Goal: Information Seeking & Learning: Check status

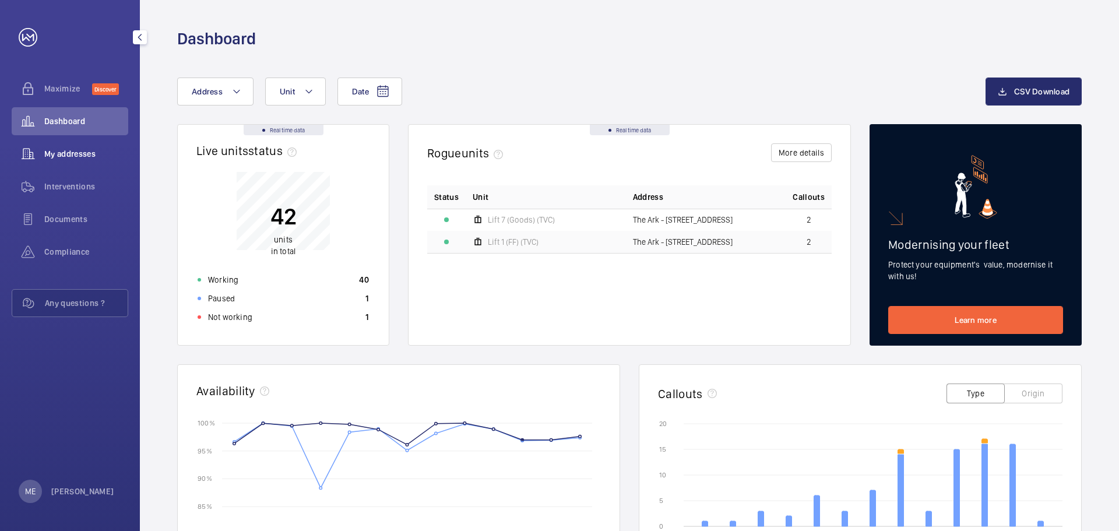
click at [80, 149] on span "My addresses" at bounding box center [86, 154] width 84 height 12
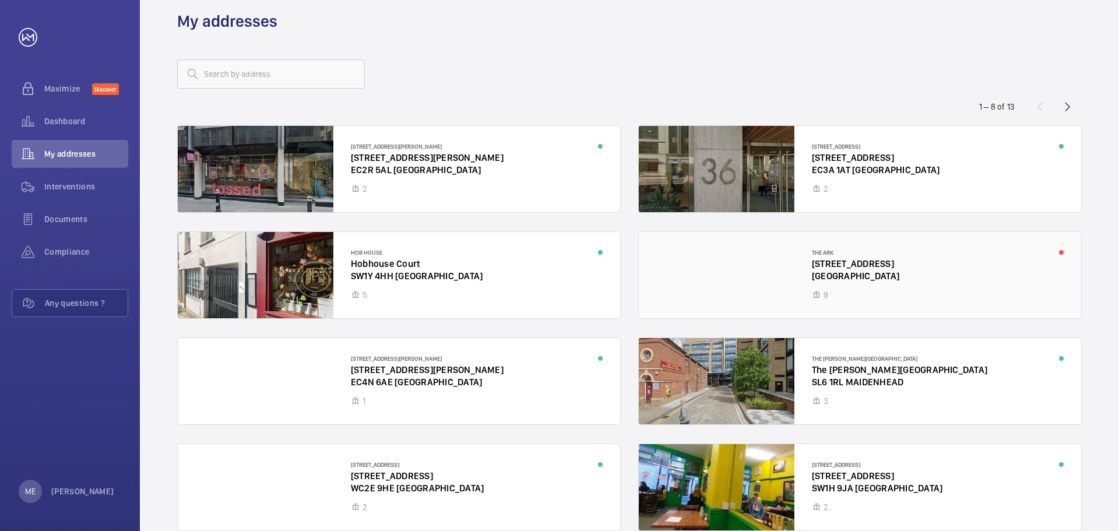
scroll to position [76, 0]
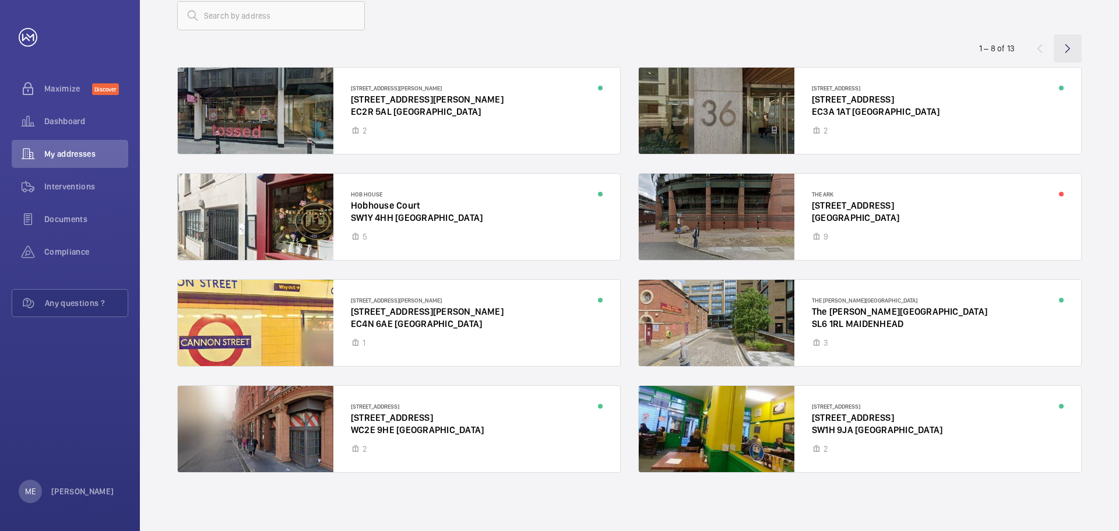
click at [1061, 48] on wm-front-icon-button at bounding box center [1067, 48] width 28 height 28
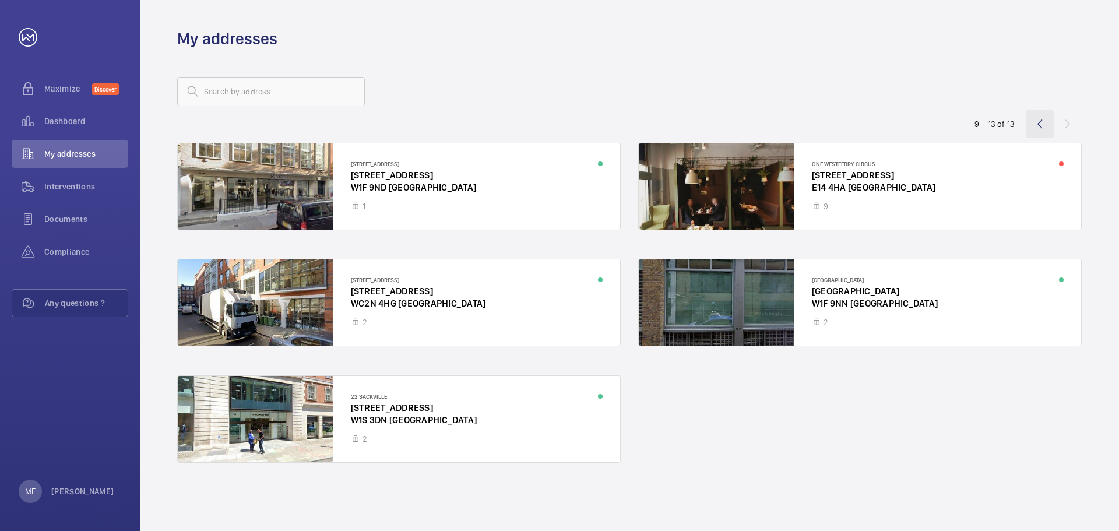
click at [1038, 118] on wm-front-icon-button at bounding box center [1039, 124] width 28 height 28
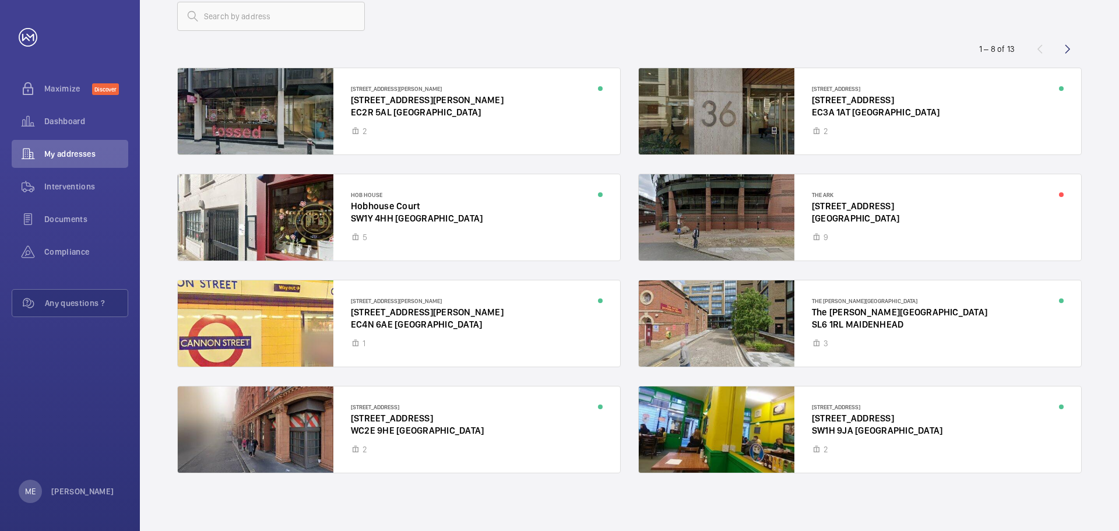
scroll to position [76, 0]
click at [381, 425] on div at bounding box center [399, 429] width 442 height 86
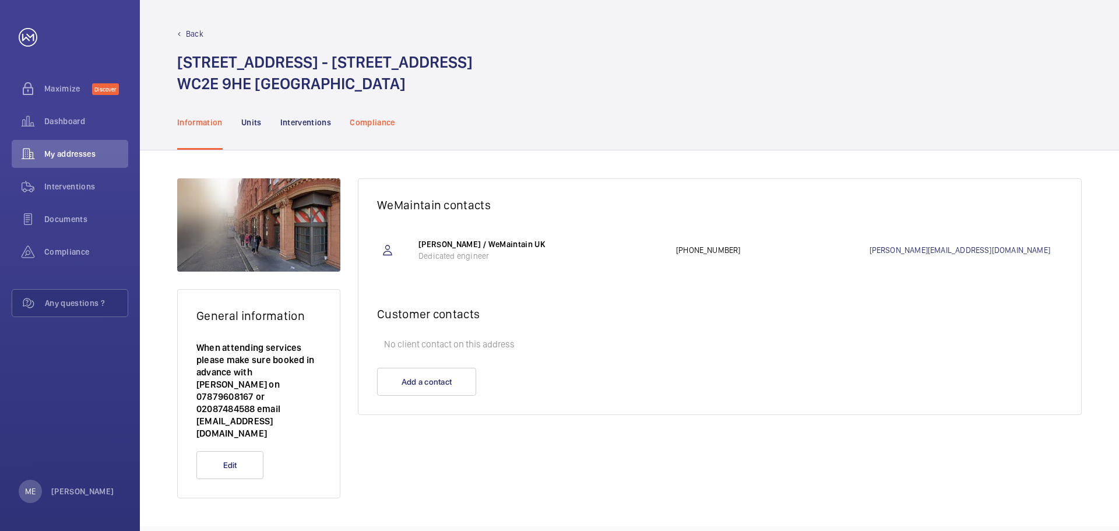
click at [355, 137] on div "Compliance" at bounding box center [372, 121] width 45 height 55
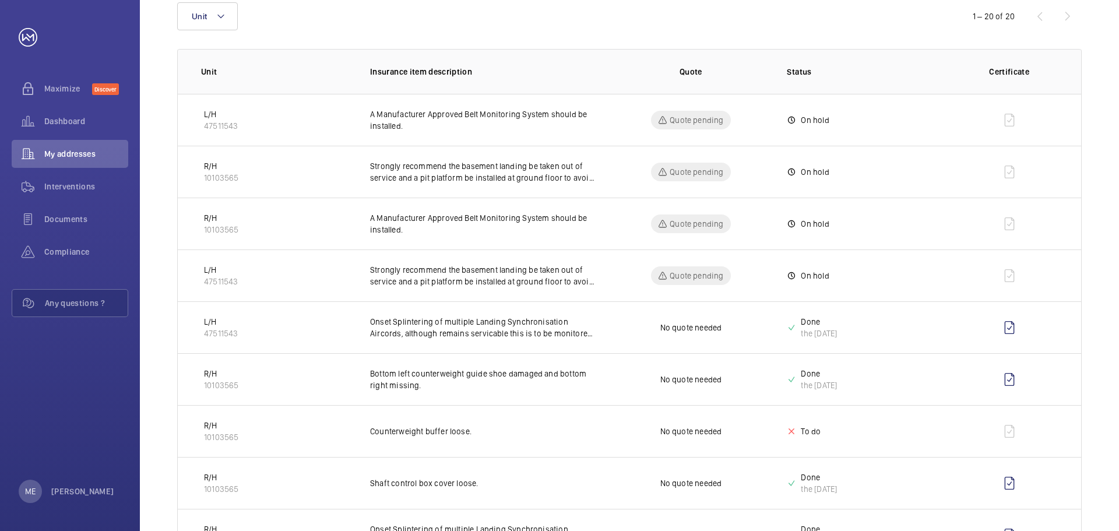
scroll to position [117, 0]
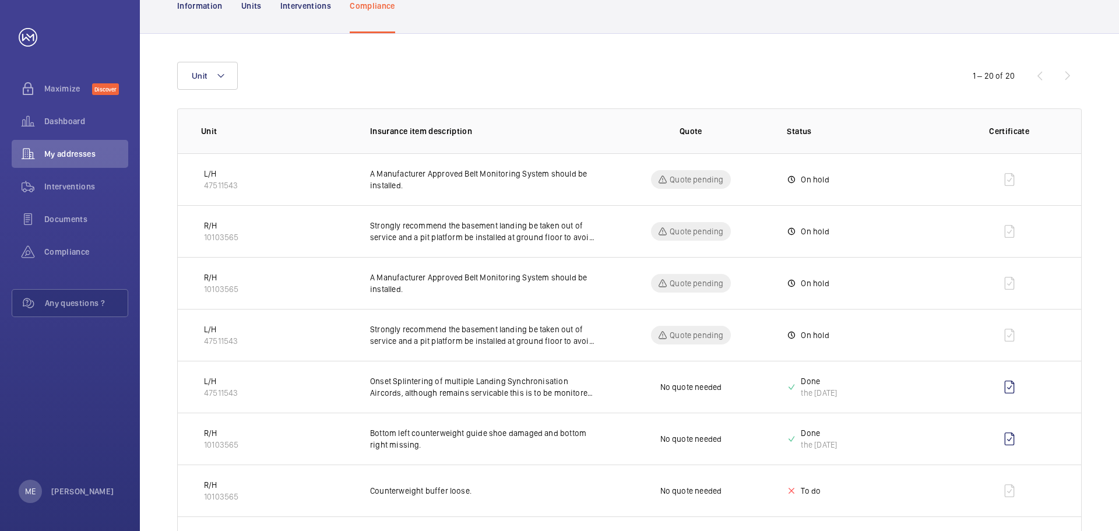
click at [800, 130] on p "Status" at bounding box center [863, 131] width 155 height 12
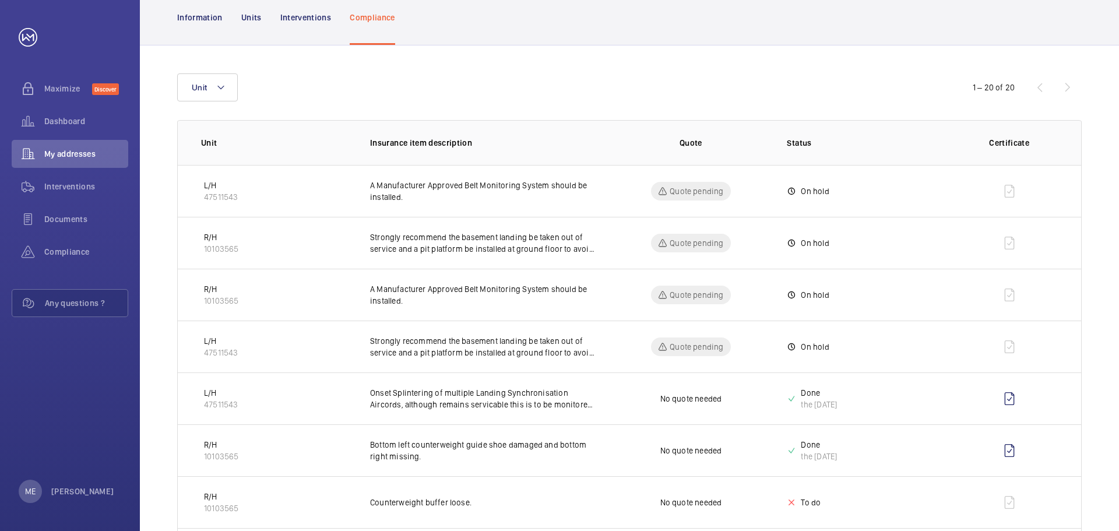
scroll to position [0, 0]
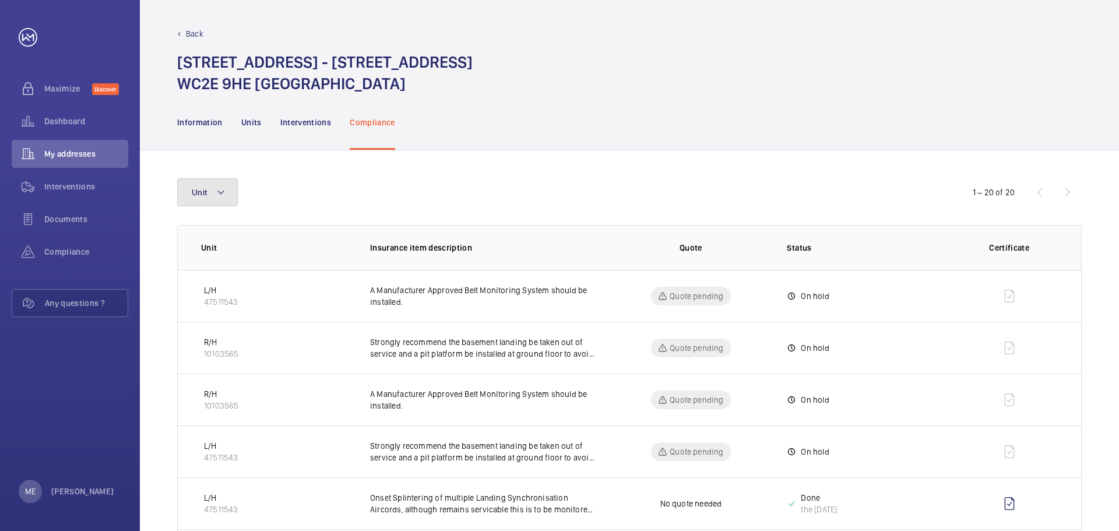
click at [218, 203] on button "Unit" at bounding box center [207, 192] width 61 height 28
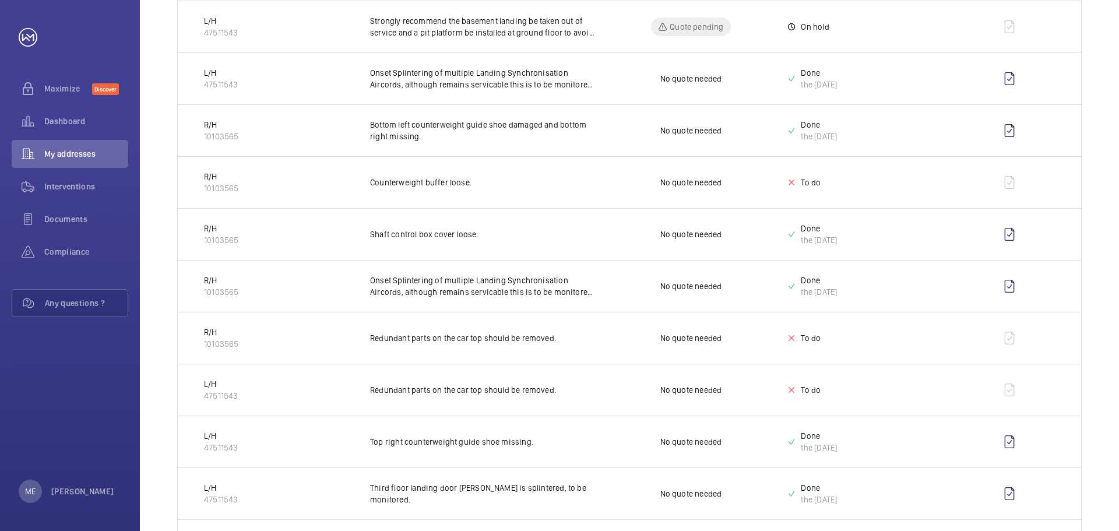
scroll to position [338, 0]
